Goal: Transaction & Acquisition: Purchase product/service

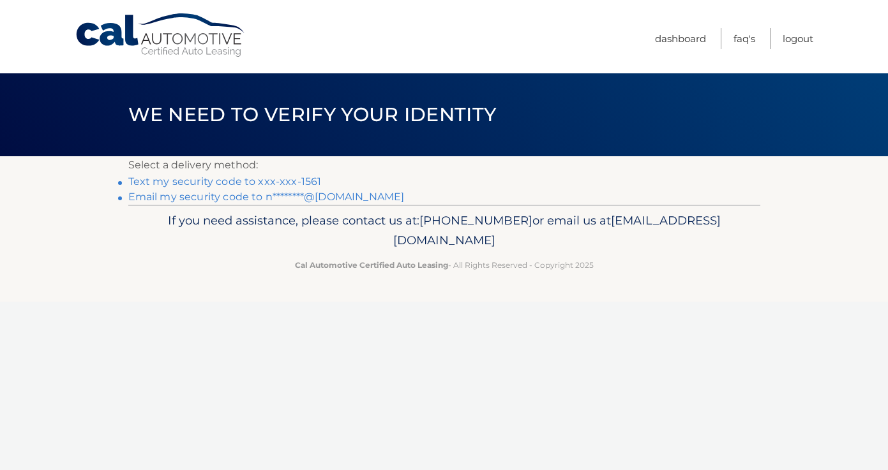
click at [251, 174] on li "Text my security code to xxx-xxx-1561" at bounding box center [444, 181] width 632 height 15
click at [250, 183] on link "Text my security code to xxx-xxx-1561" at bounding box center [224, 181] width 193 height 12
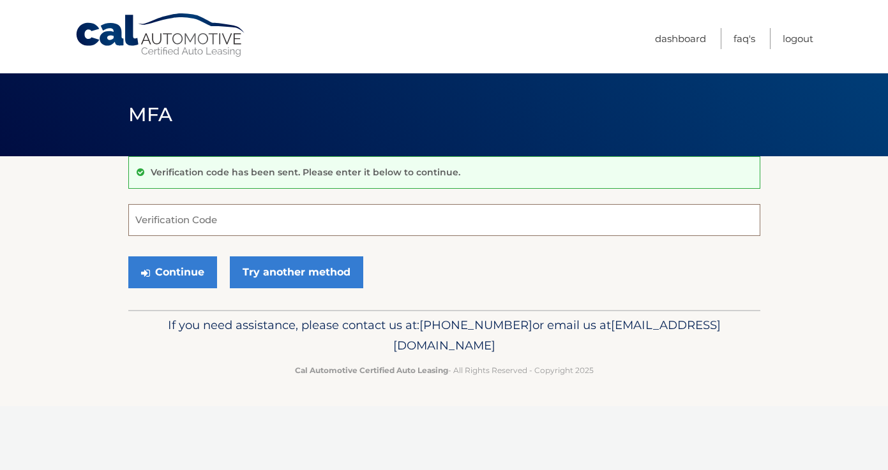
click at [192, 228] on input "Verification Code" at bounding box center [444, 220] width 632 height 32
type input "795218"
click at [172, 272] on button "Continue" at bounding box center [172, 273] width 89 height 32
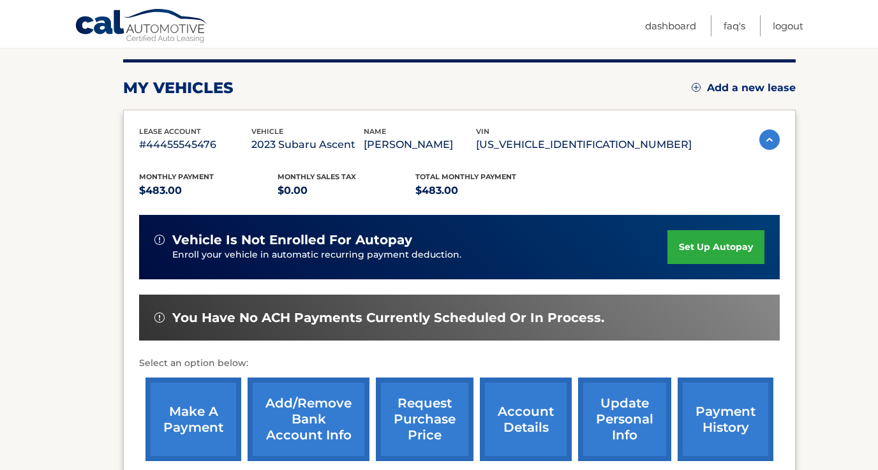
scroll to position [191, 0]
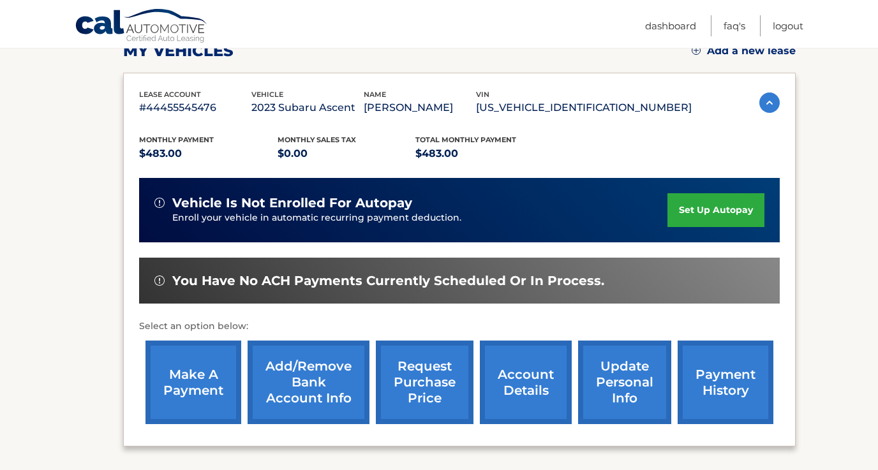
click at [218, 366] on link "make a payment" at bounding box center [193, 383] width 96 height 84
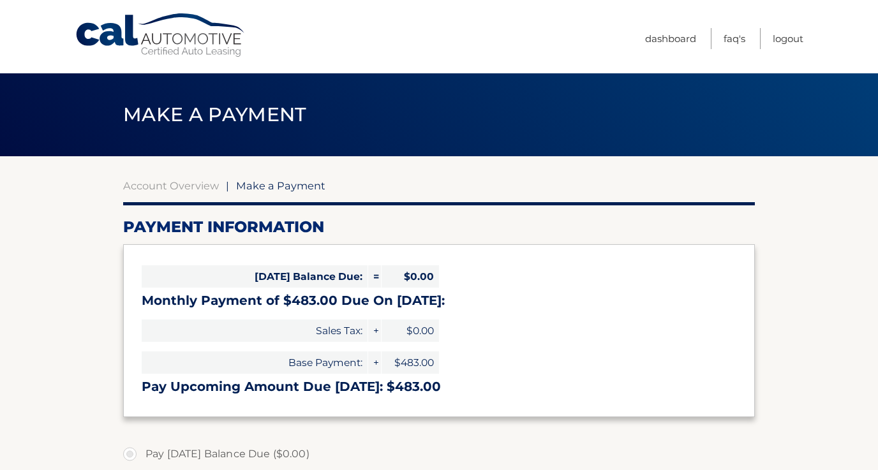
select select "M2IyNGFmMjUtMzU5Ni00OGU4LWIxNTMtMTAwY2EyNDAzOWE5"
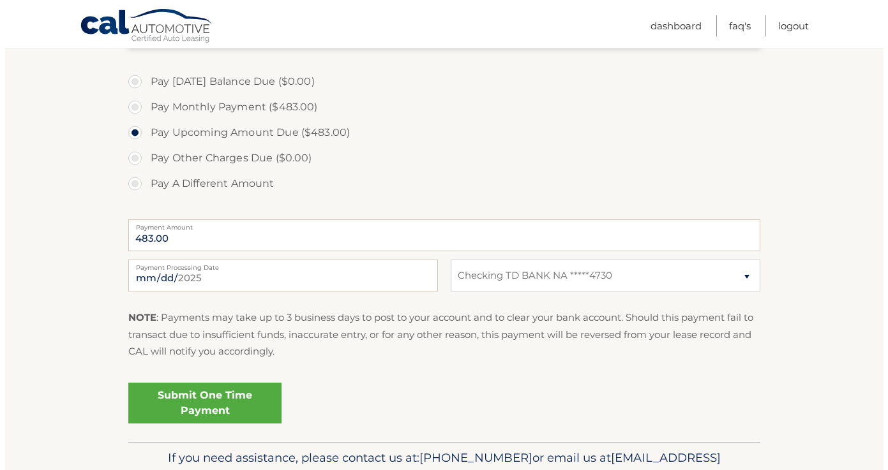
scroll to position [368, 0]
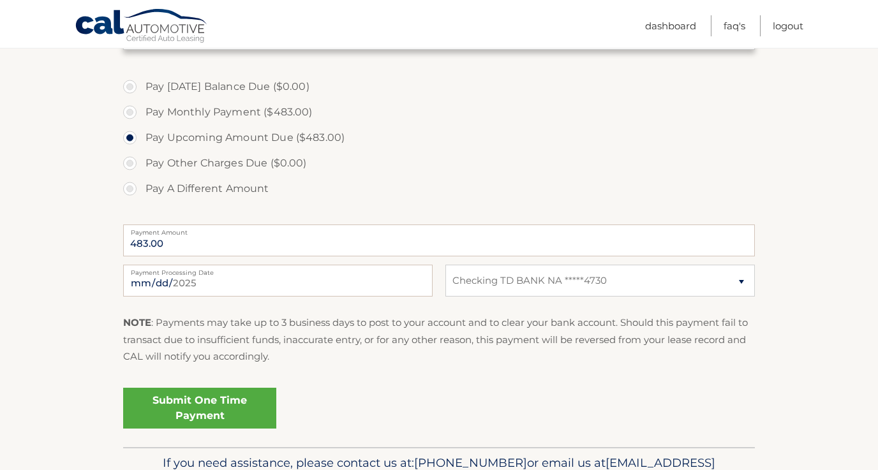
click at [242, 411] on link "Submit One Time Payment" at bounding box center [199, 408] width 153 height 41
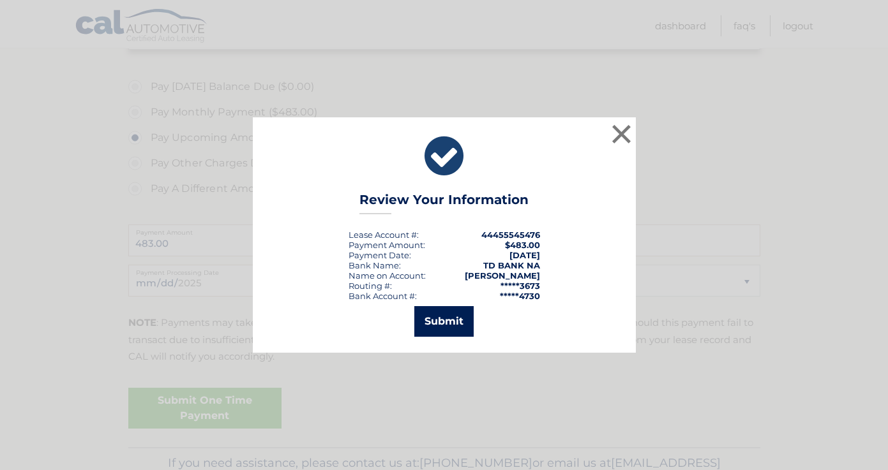
click at [426, 327] on button "Submit" at bounding box center [443, 321] width 59 height 31
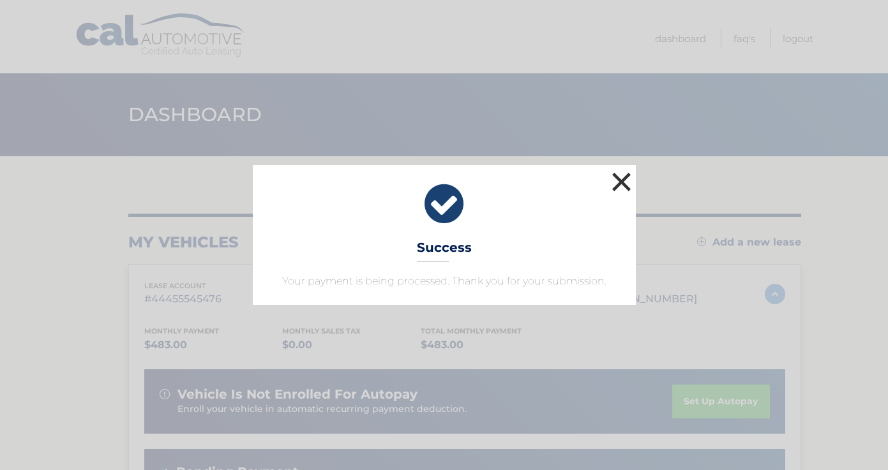
click at [620, 184] on button "×" at bounding box center [622, 182] width 26 height 26
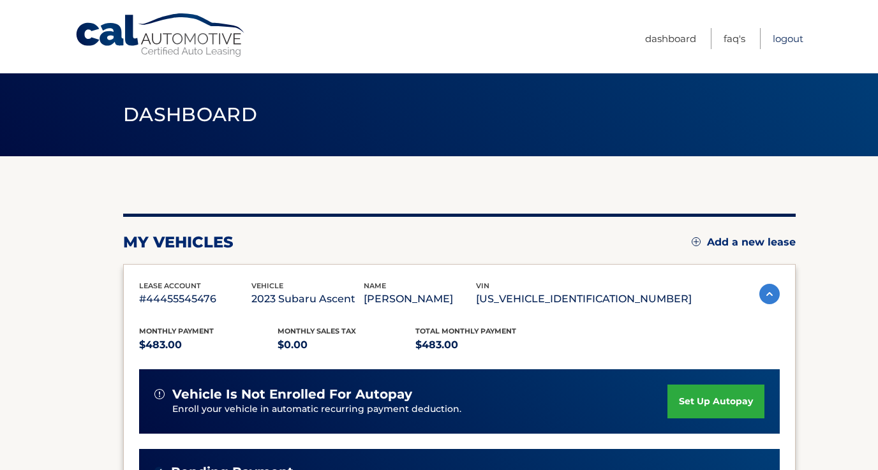
click at [782, 34] on link "Logout" at bounding box center [788, 38] width 31 height 21
